Goal: Information Seeking & Learning: Learn about a topic

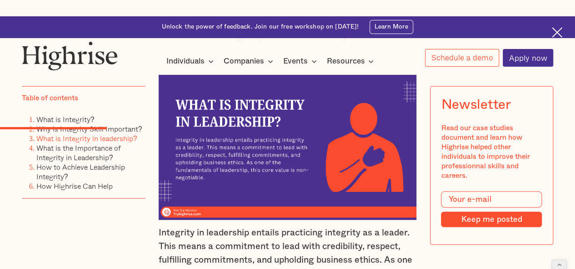
scroll to position [1211, 0]
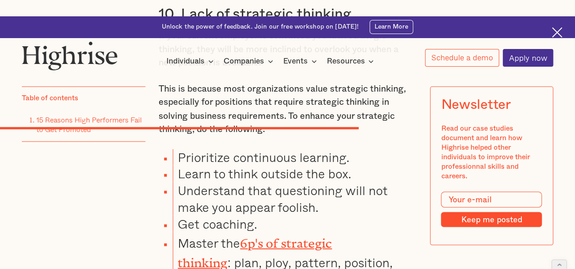
scroll to position [4189, 0]
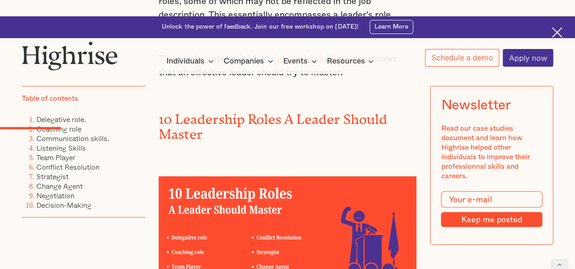
scroll to position [969, 0]
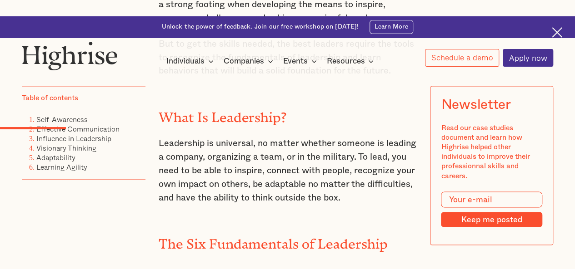
scroll to position [848, 0]
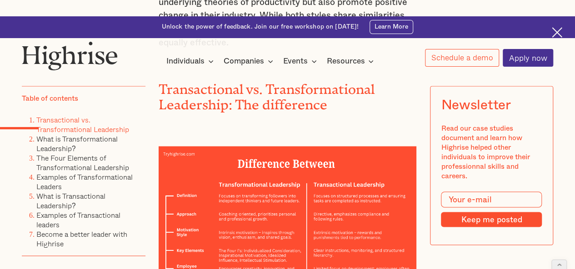
scroll to position [775, 0]
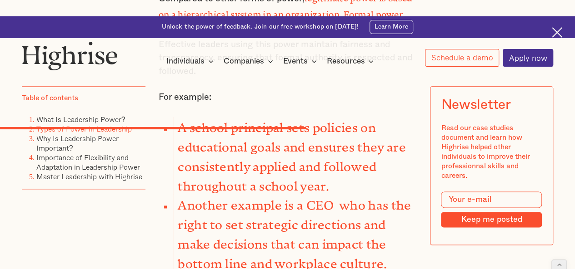
scroll to position [3955, 0]
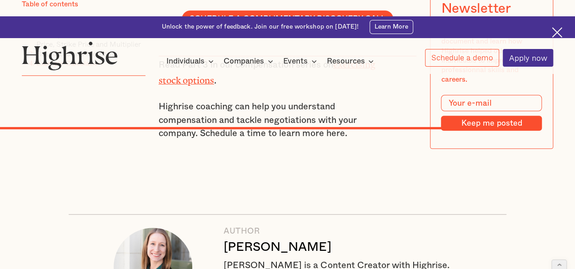
scroll to position [3749, 0]
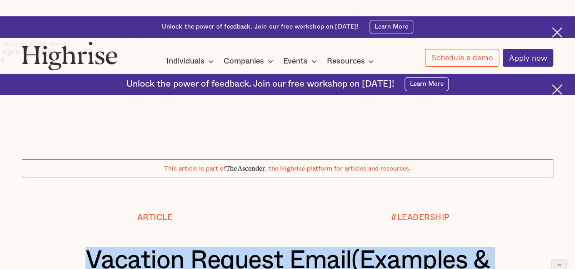
drag, startPoint x: 112, startPoint y: 213, endPoint x: 348, endPoint y: 232, distance: 237.4
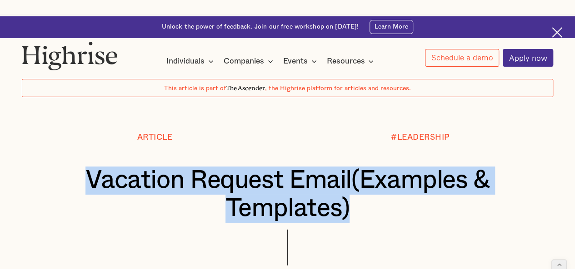
scroll to position [86, 0]
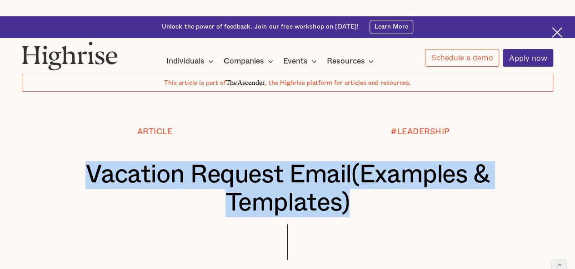
click at [154, 161] on h1 "Vacation Request Email(Examples & Templates)" at bounding box center [287, 189] width 486 height 56
drag, startPoint x: 154, startPoint y: 123, endPoint x: 348, endPoint y: 149, distance: 195.2
click at [348, 161] on h1 "Vacation Request Email(Examples & Templates)" at bounding box center [287, 189] width 486 height 56
click at [285, 224] on div at bounding box center [287, 249] width 531 height 50
drag, startPoint x: 290, startPoint y: 189, endPoint x: 83, endPoint y: 123, distance: 217.5
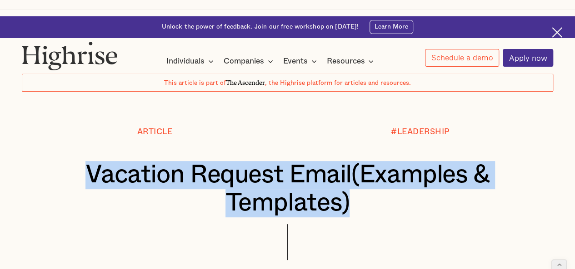
click at [83, 128] on div "Article #LEADERSHIP Vacation Request Email(Examples & Templates) BY Andrew Lang…" at bounding box center [287, 206] width 574 height 156
click at [160, 224] on div at bounding box center [287, 249] width 531 height 50
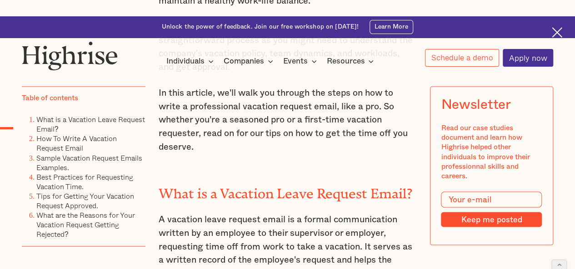
scroll to position [707, 0]
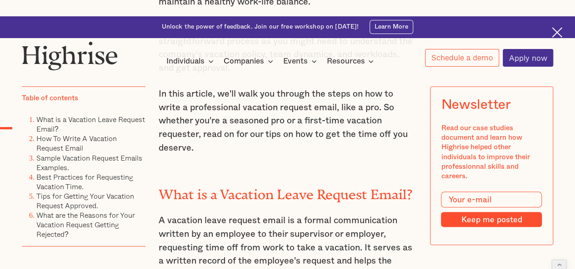
click at [179, 184] on h2 "What is a Vacation Leave Request Email?" at bounding box center [288, 191] width 258 height 15
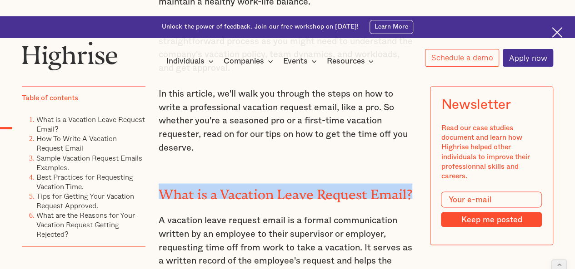
drag, startPoint x: 179, startPoint y: 139, endPoint x: 403, endPoint y: 124, distance: 224.5
copy h2 "What is a Vacation Leave Request Email?"
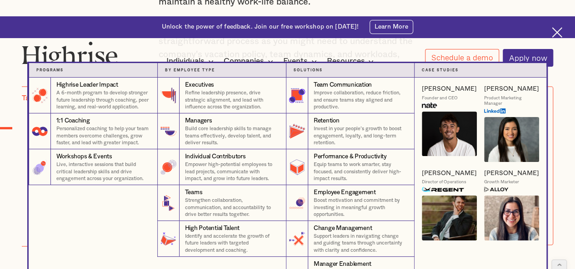
copy h2 "What is a Vacation Leave Request Email?"
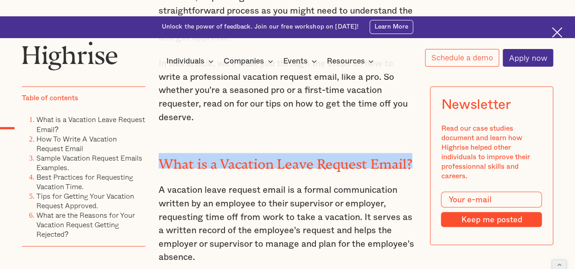
scroll to position [738, 0]
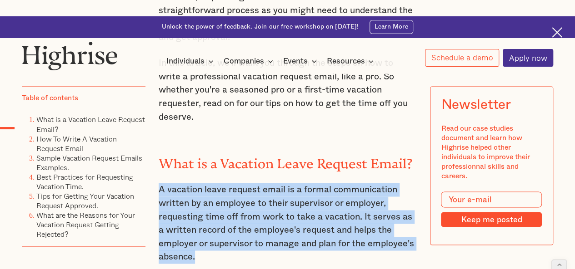
drag, startPoint x: 158, startPoint y: 139, endPoint x: 203, endPoint y: 206, distance: 80.1
click at [203, 206] on p "A vacation leave request email is a formal communication written by an employee…" at bounding box center [288, 223] width 258 height 81
copy p "A vacation leave request email is a formal communication written by an employee…"
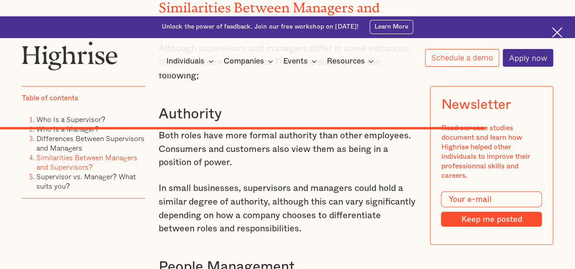
scroll to position [6283, 0]
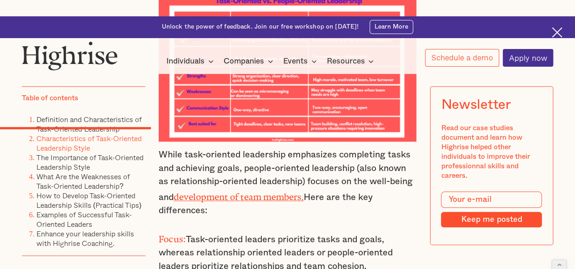
scroll to position [2131, 0]
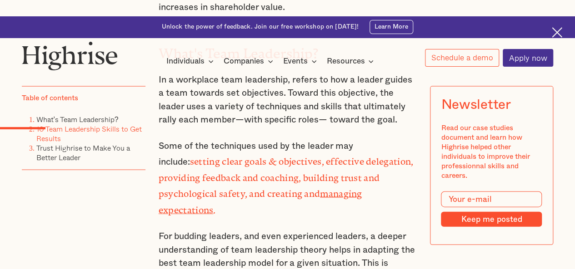
scroll to position [1294, 0]
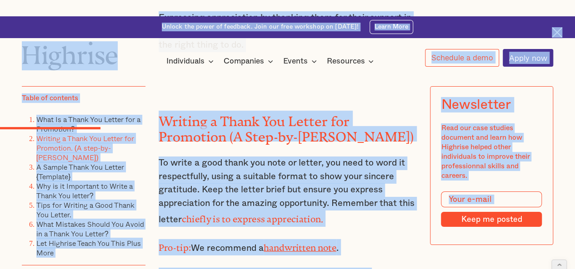
scroll to position [1418, 0]
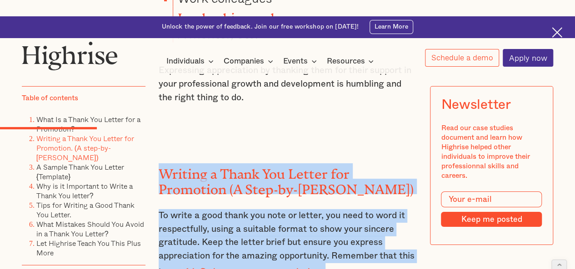
drag, startPoint x: 352, startPoint y: 195, endPoint x: 156, endPoint y: 117, distance: 211.2
copy div "Writing a Thank You Letter for Promotion (A Step-by-[PERSON_NAME]) To write a g…"
